Goal: Transaction & Acquisition: Purchase product/service

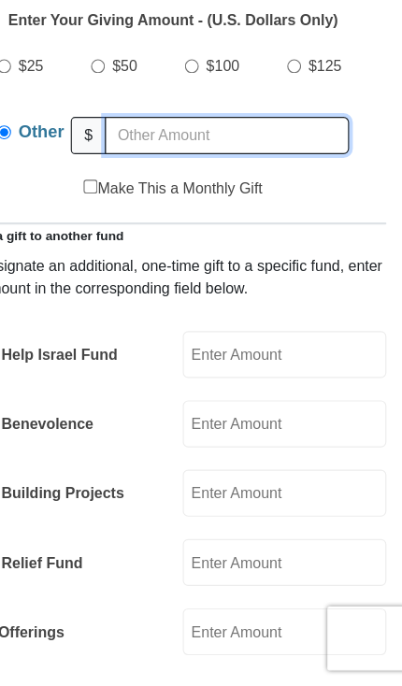
click at [141, 195] on input "text" at bounding box center [248, 204] width 214 height 33
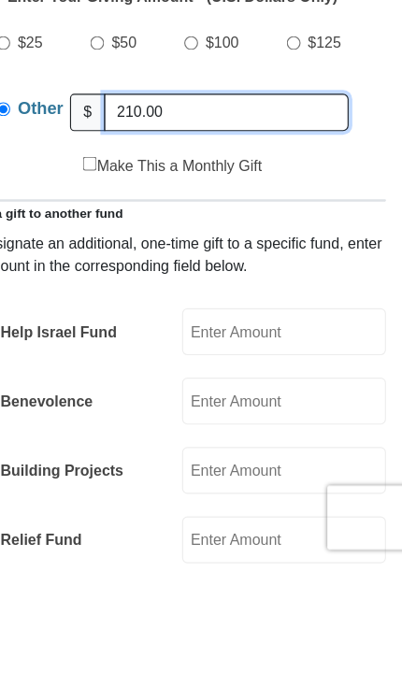
type input "210.00"
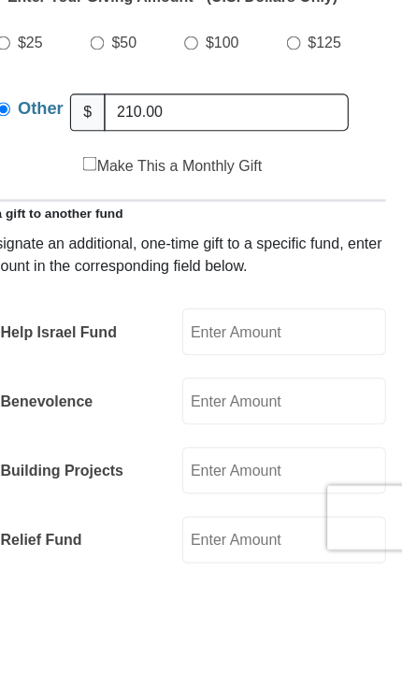
click at [238, 462] on input "EMIC Help Israel Fund" at bounding box center [298, 482] width 178 height 41
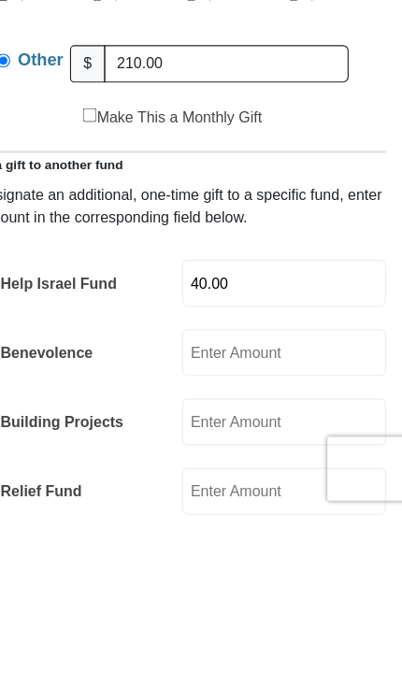
type input "40.00"
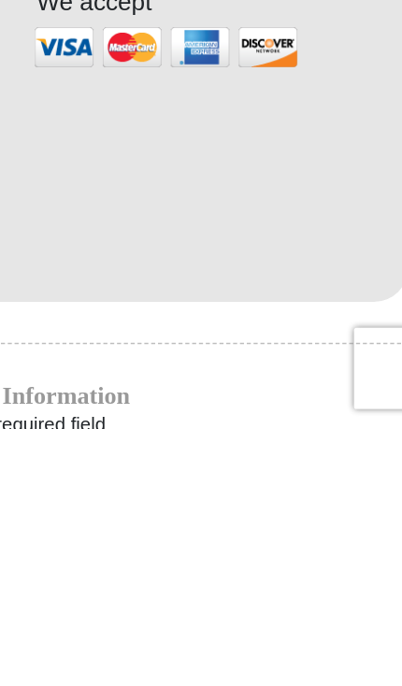
scroll to position [1444, 0]
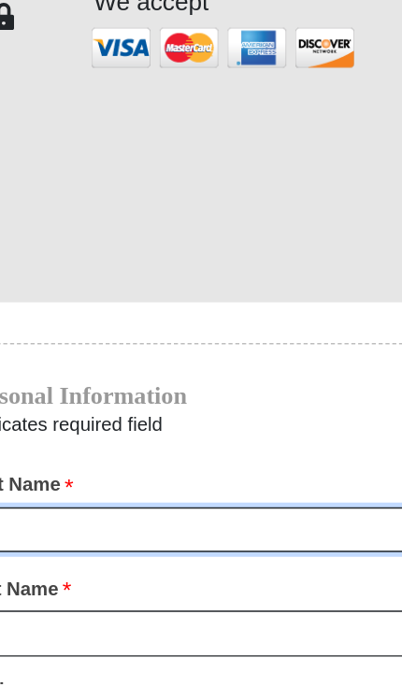
click at [28, 506] on input "First Name *" at bounding box center [201, 522] width 346 height 32
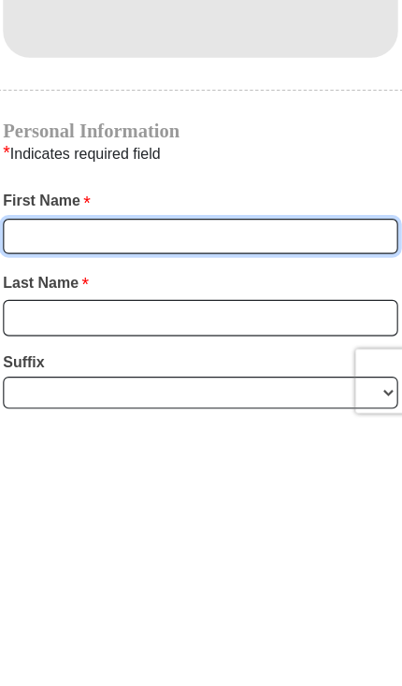
type input "[PERSON_NAME]"
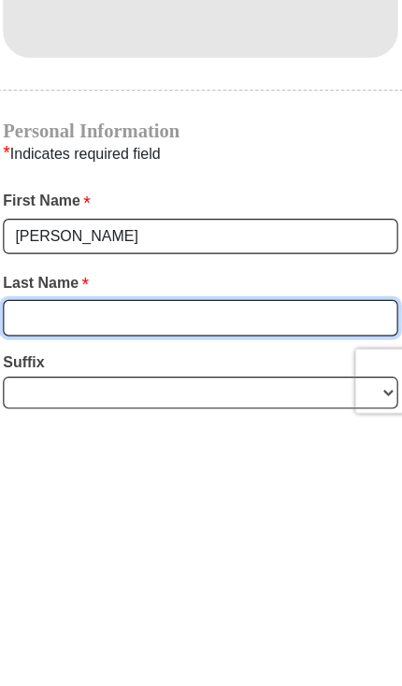
type input "Minor"
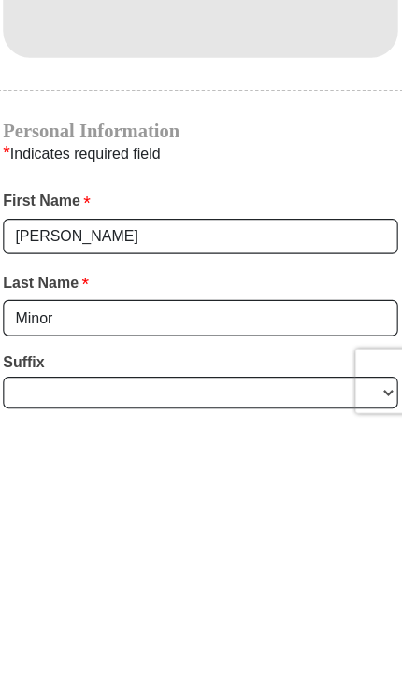
scroll to position [1673, 0]
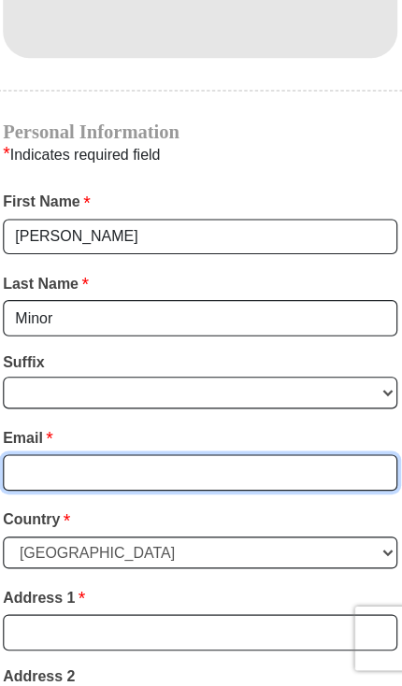
click at [34, 483] on input "Email *" at bounding box center [201, 499] width 346 height 32
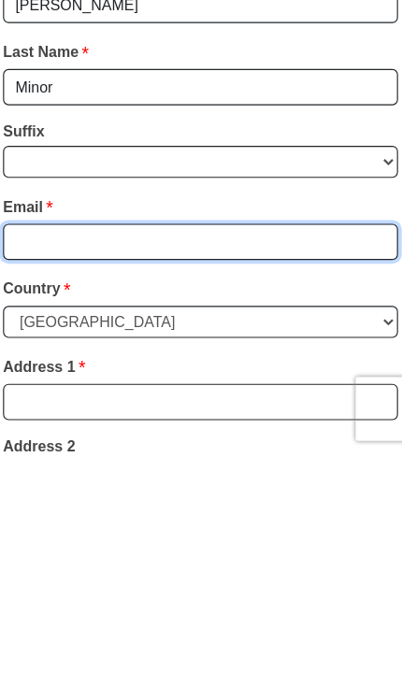
type input "[EMAIL_ADDRESS][DOMAIN_NAME]"
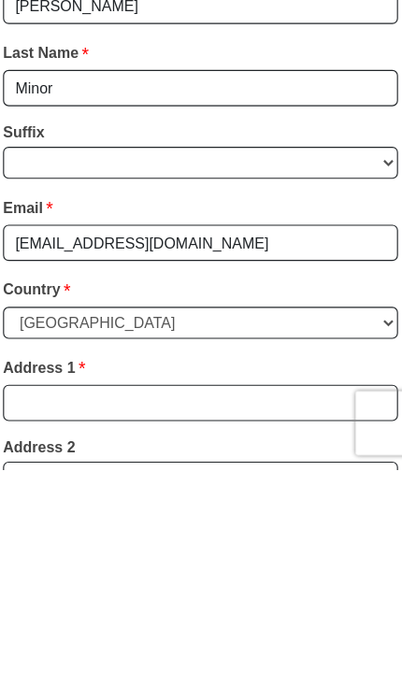
scroll to position [1875, 0]
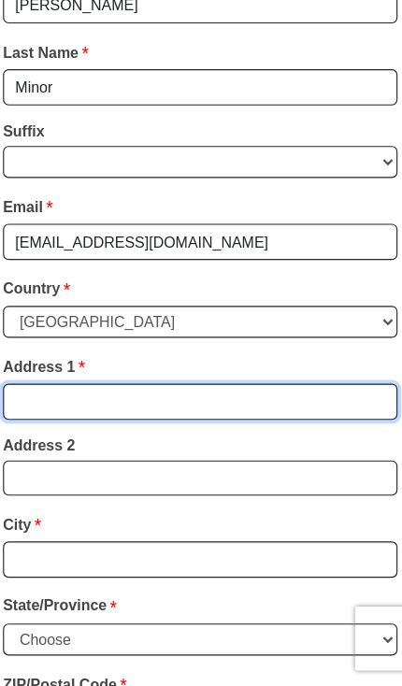
click at [28, 421] on input "Address 1 *" at bounding box center [201, 437] width 346 height 32
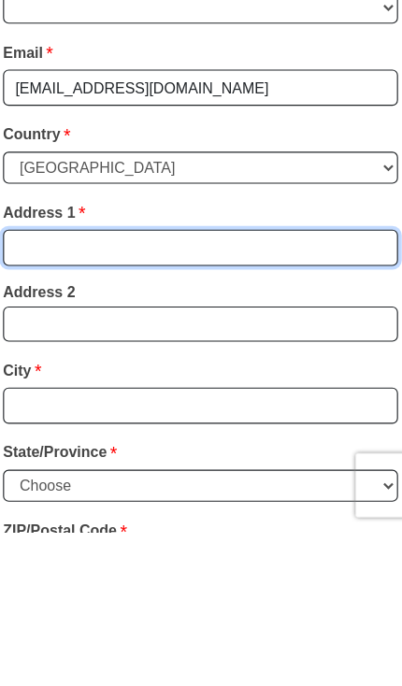
type input "[STREET_ADDRESS][PERSON_NAME]"
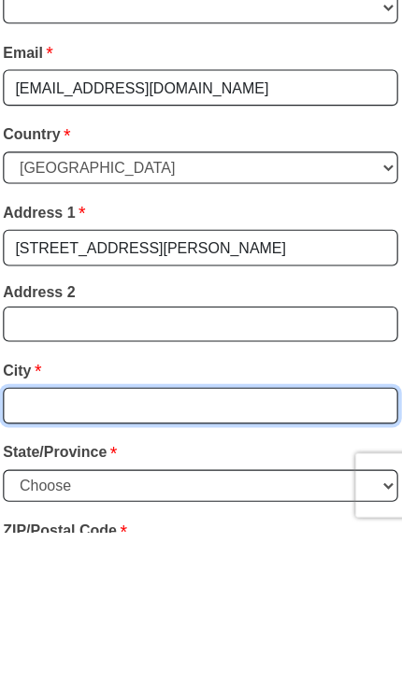
type input "[GEOGRAPHIC_DATA]"
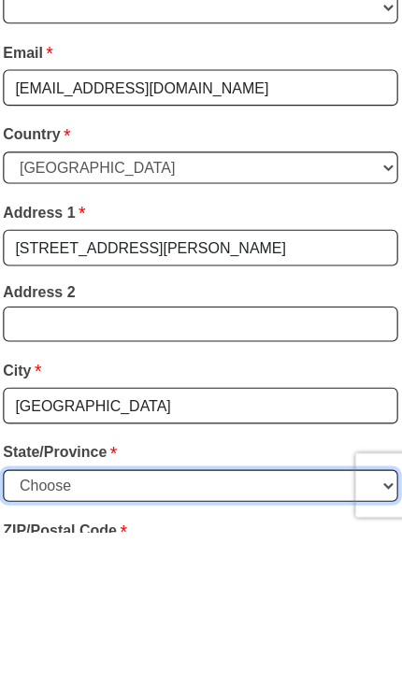
select select "AL"
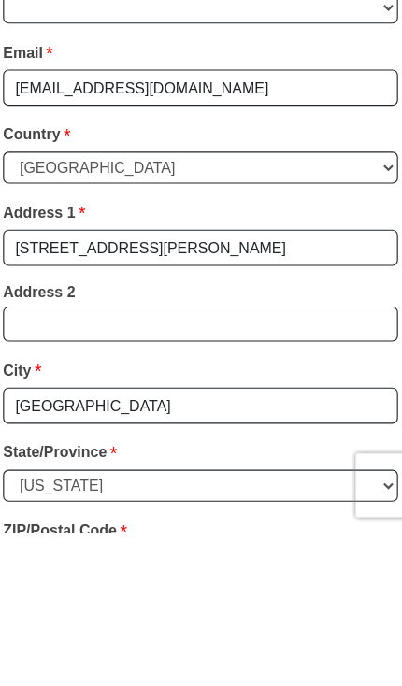
type input "36066"
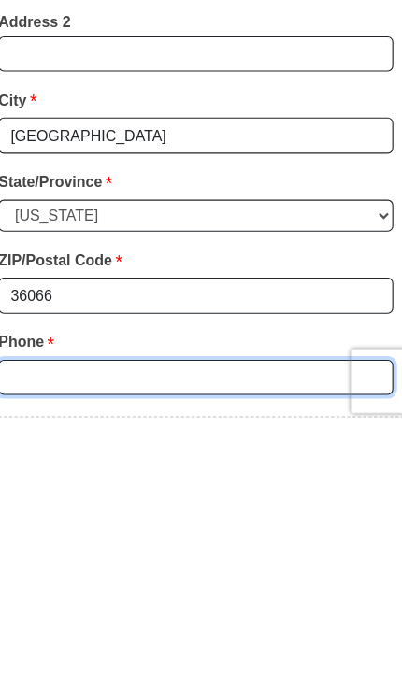
scroll to position [2023, 0]
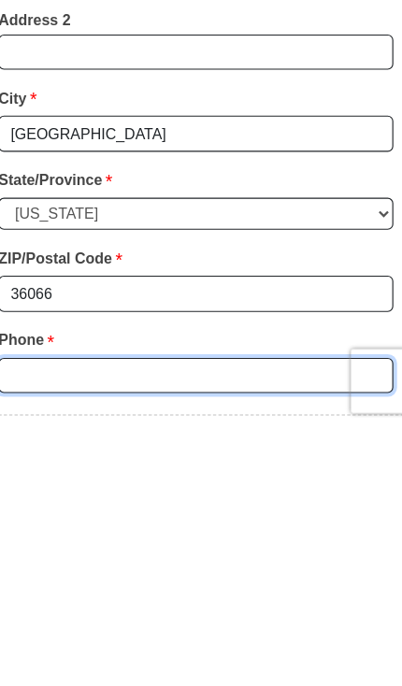
type input "3343650342"
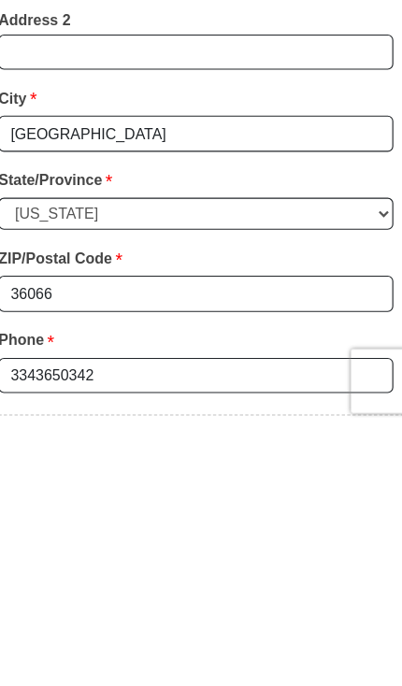
scroll to position [2249, 0]
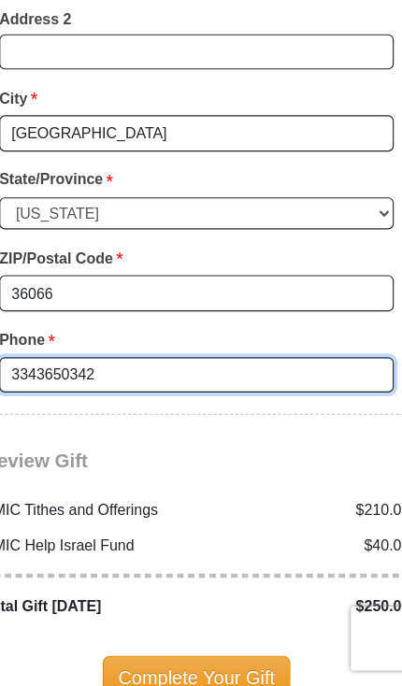
click at [93, 398] on input "3343650342" at bounding box center [201, 414] width 346 height 32
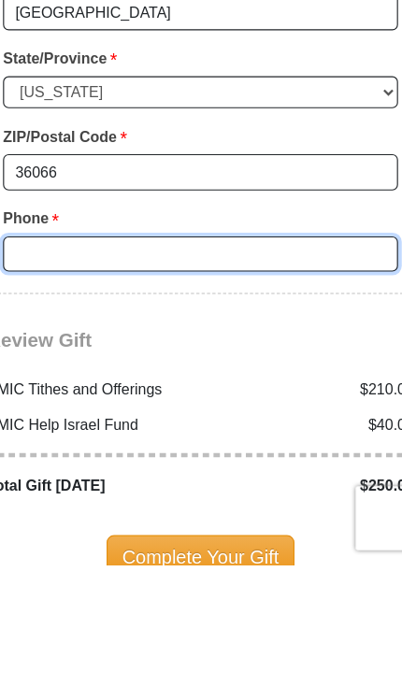
type input "3344308398"
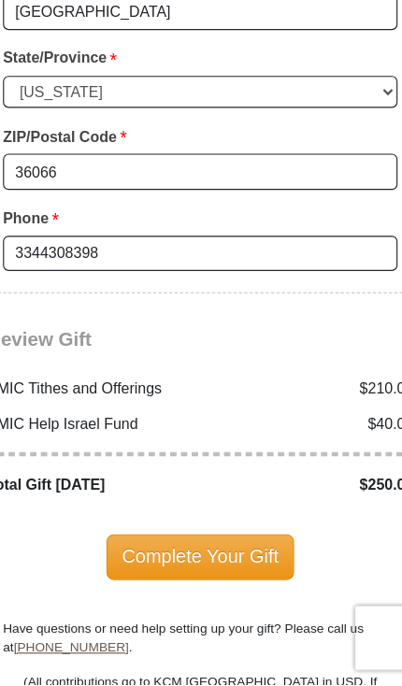
scroll to position [2356, 0]
click at [120, 553] on span "Complete Your Gift" at bounding box center [201, 572] width 165 height 39
